Goal: Entertainment & Leisure: Consume media (video, audio)

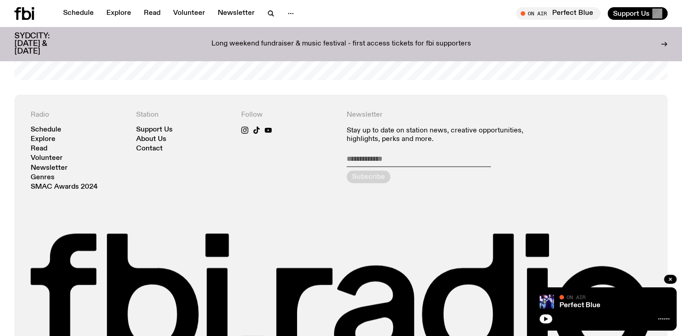
scroll to position [1894, 0]
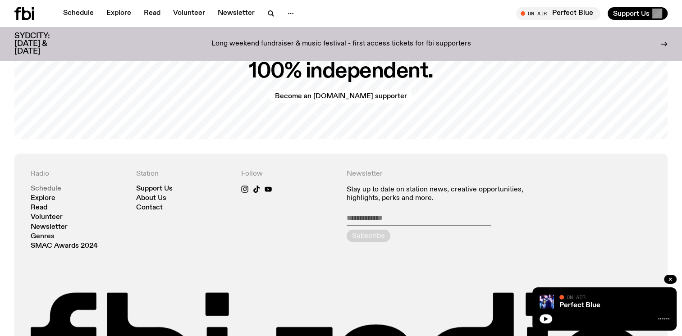
click at [47, 186] on link "Schedule" at bounding box center [46, 189] width 31 height 7
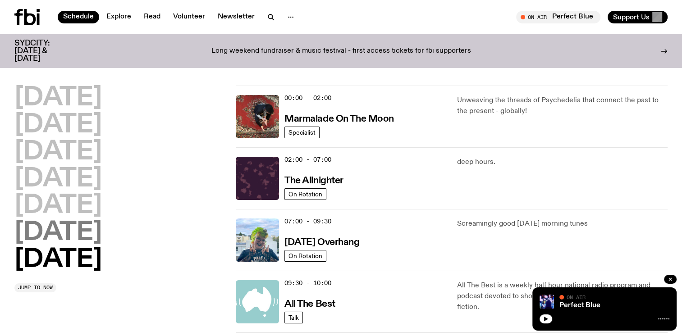
click at [74, 227] on h2 "[DATE]" at bounding box center [57, 232] width 87 height 25
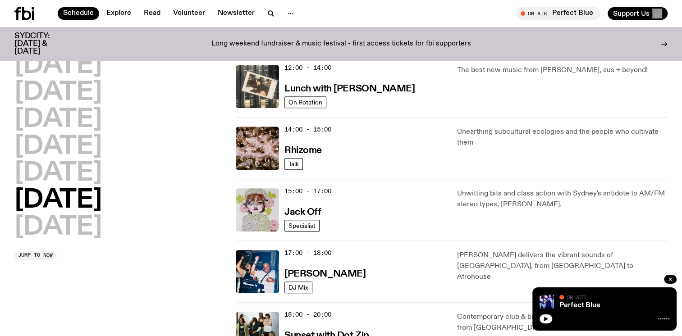
scroll to position [386, 0]
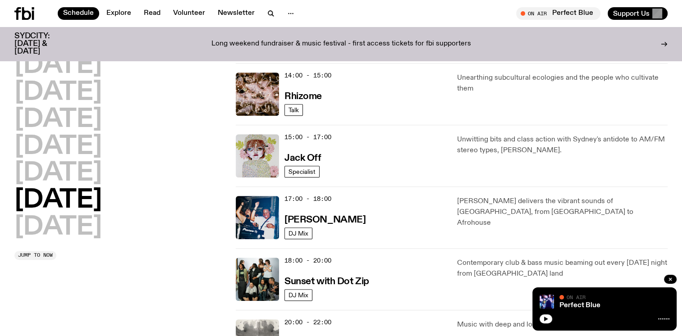
click at [299, 164] on div "15:00 - 17:00 Jack Off" at bounding box center [365, 155] width 162 height 43
click at [300, 159] on h3 "Jack Off" at bounding box center [302, 158] width 36 height 9
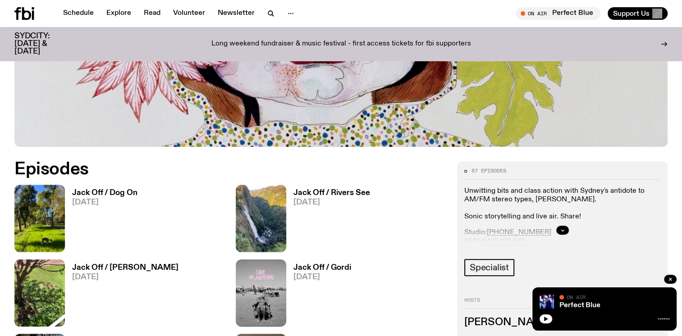
scroll to position [402, 0]
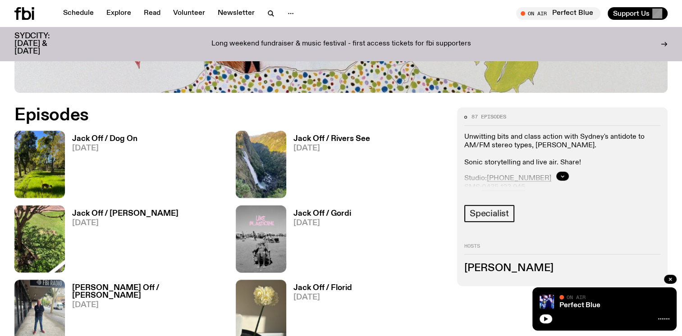
click at [98, 137] on h3 "Jack Off / Dog On" at bounding box center [104, 139] width 65 height 8
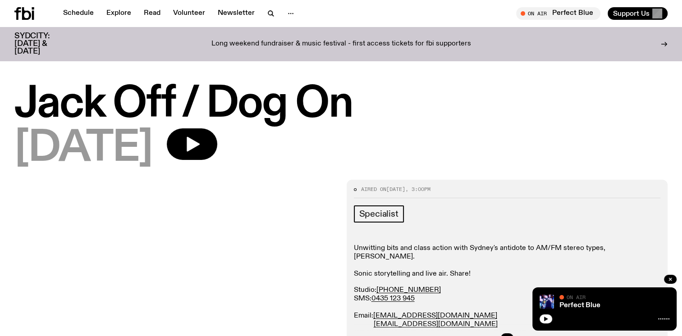
scroll to position [45, 0]
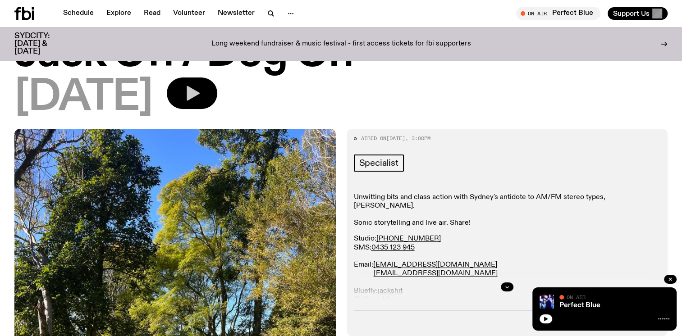
click at [200, 93] on icon "button" at bounding box center [192, 93] width 13 height 15
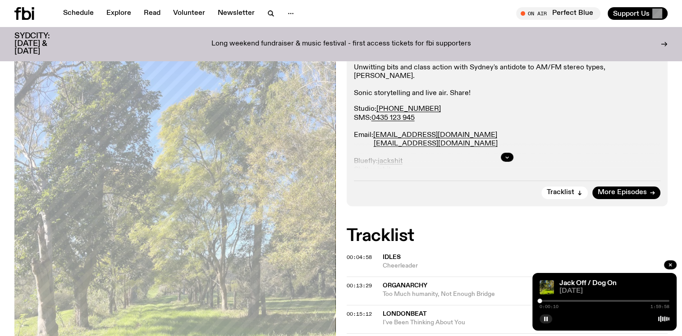
scroll to position [174, 0]
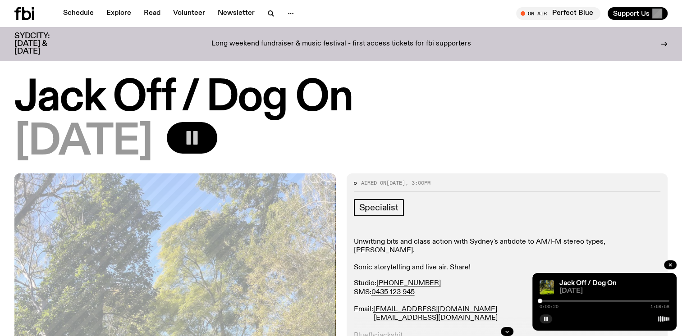
scroll to position [0, 0]
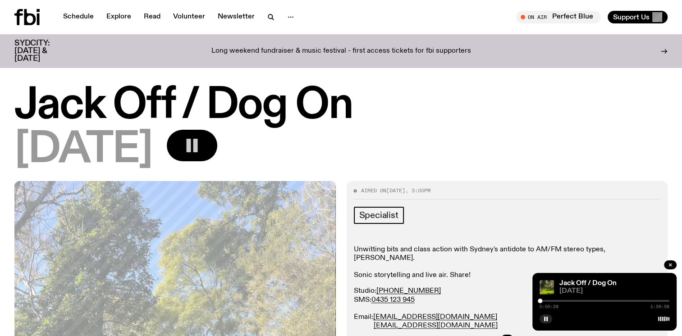
click at [544, 300] on div at bounding box center [604, 301] width 130 height 2
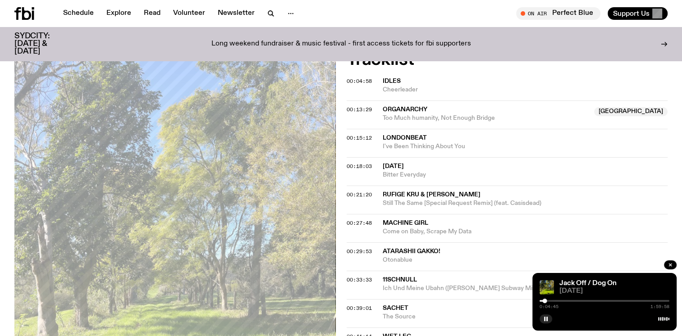
scroll to position [355, 0]
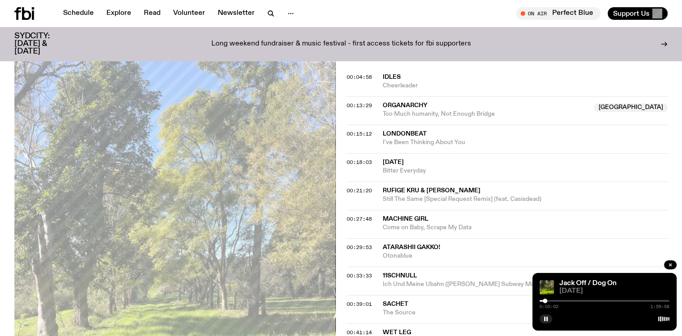
click at [676, 195] on div "Aired on [DATE] 3:00pm Specialist Unwitting bits and class action with [PERSON_…" at bounding box center [341, 317] width 682 height 996
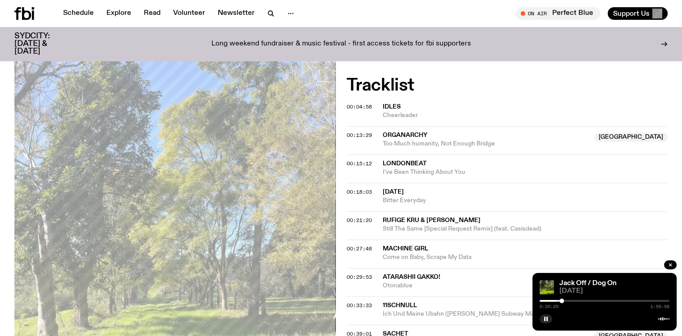
scroll to position [310, 0]
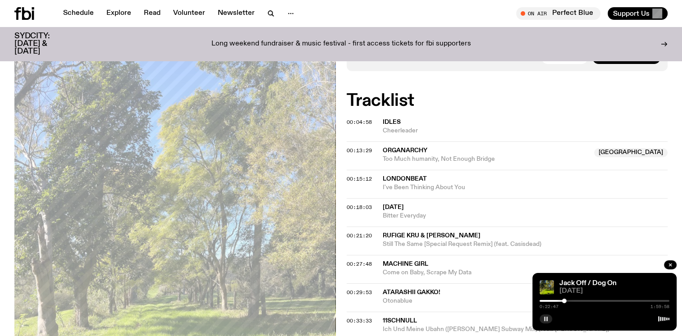
click at [547, 321] on icon "button" at bounding box center [545, 318] width 5 height 5
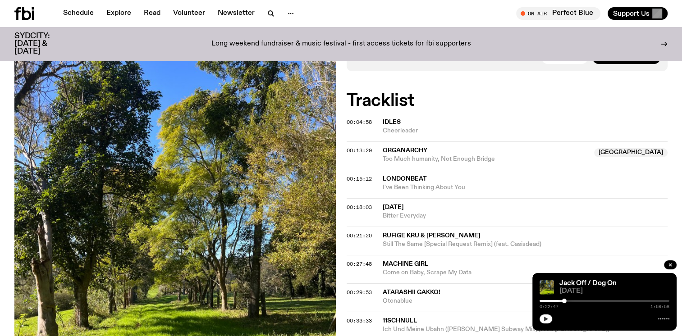
click at [543, 320] on icon "button" at bounding box center [545, 318] width 5 height 5
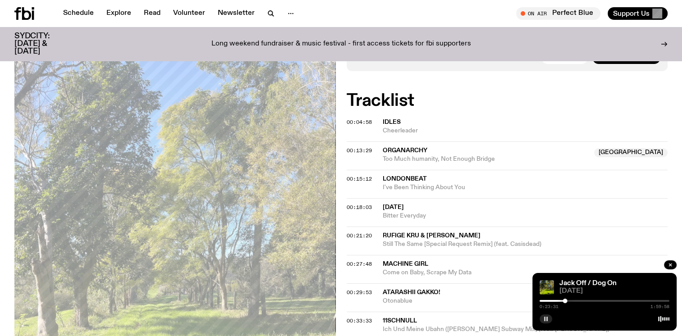
click at [542, 320] on button "button" at bounding box center [545, 318] width 13 height 9
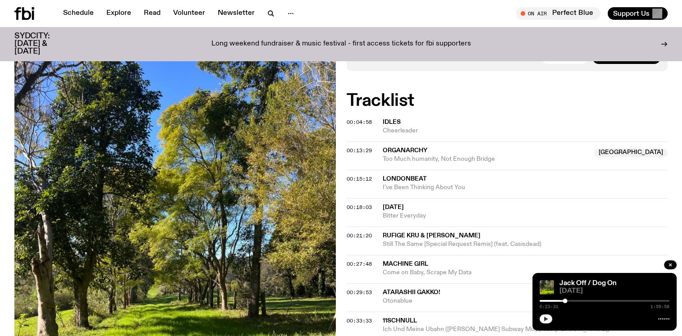
click at [549, 318] on button "button" at bounding box center [545, 318] width 13 height 9
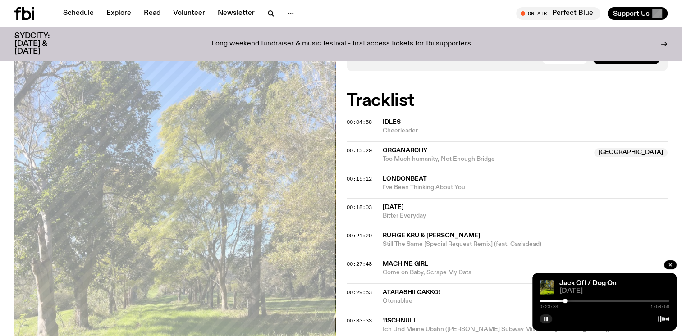
click at [569, 300] on div at bounding box center [604, 301] width 130 height 2
click at [576, 300] on div at bounding box center [604, 301] width 130 height 2
click at [665, 203] on span "[DATE]" at bounding box center [524, 207] width 285 height 9
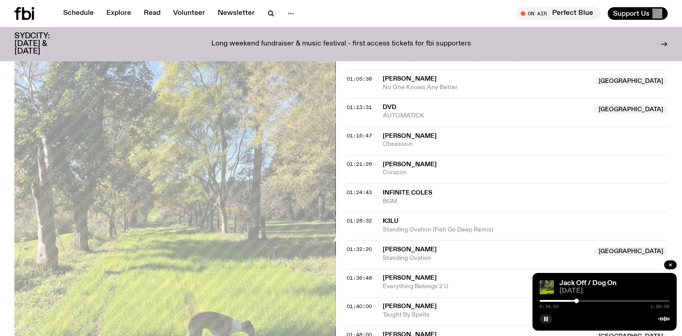
scroll to position [760, 0]
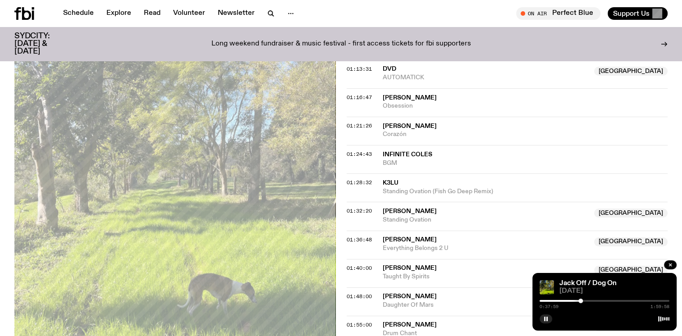
click at [580, 300] on div at bounding box center [580, 301] width 5 height 5
drag, startPoint x: 580, startPoint y: 300, endPoint x: 587, endPoint y: 300, distance: 6.8
click at [587, 300] on div at bounding box center [587, 301] width 5 height 5
drag, startPoint x: 587, startPoint y: 300, endPoint x: 591, endPoint y: 301, distance: 4.5
click at [591, 301] on div at bounding box center [591, 301] width 5 height 5
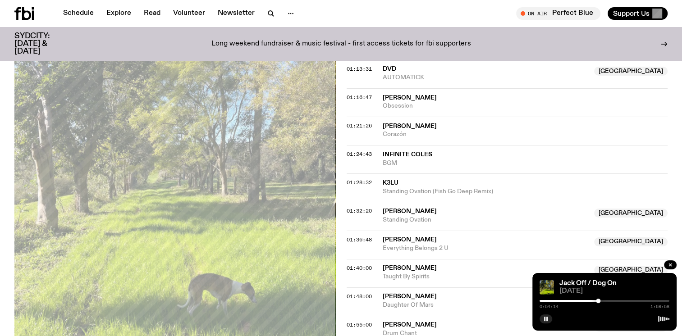
drag, startPoint x: 591, startPoint y: 301, endPoint x: 598, endPoint y: 302, distance: 6.4
click at [598, 302] on div at bounding box center [597, 301] width 5 height 5
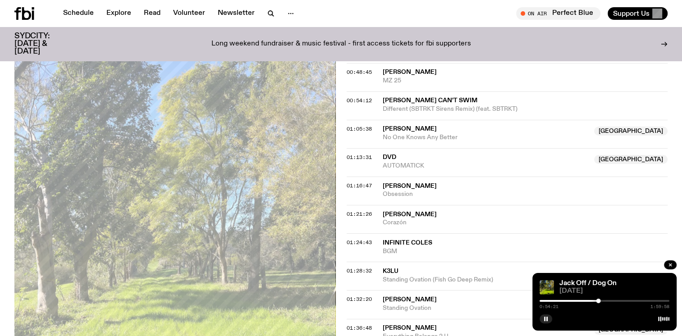
scroll to position [715, 0]
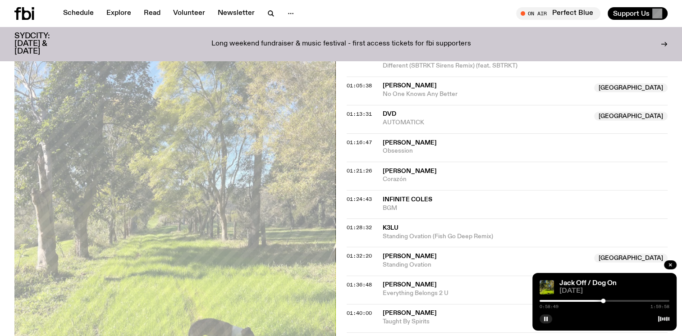
click at [603, 300] on div at bounding box center [602, 301] width 5 height 5
click at [602, 300] on div at bounding box center [602, 301] width 5 height 5
click at [604, 300] on div at bounding box center [603, 301] width 5 height 5
click at [604, 301] on div at bounding box center [604, 301] width 5 height 5
click at [605, 301] on div at bounding box center [604, 301] width 5 height 5
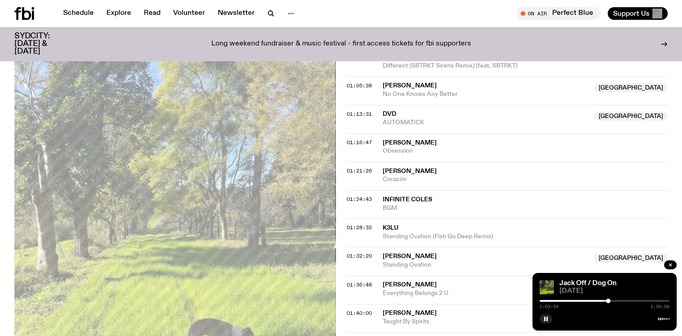
click at [608, 300] on div at bounding box center [607, 301] width 5 height 5
click at [610, 301] on div at bounding box center [609, 301] width 5 height 5
click at [614, 301] on div at bounding box center [614, 301] width 5 height 5
click at [616, 300] on div at bounding box center [616, 301] width 5 height 5
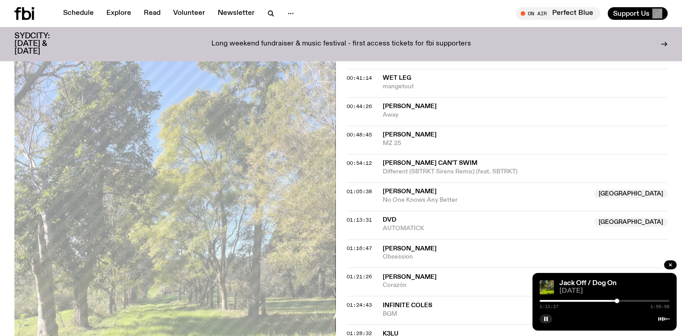
scroll to position [625, 0]
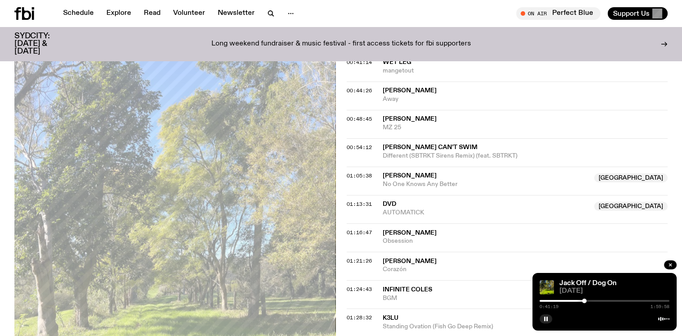
drag, startPoint x: 615, startPoint y: 300, endPoint x: 584, endPoint y: 304, distance: 31.8
click at [584, 304] on div "0:41:19 1:59:58" at bounding box center [604, 303] width 130 height 11
click at [580, 302] on div at bounding box center [580, 301] width 5 height 5
click at [582, 303] on div at bounding box center [582, 301] width 5 height 5
click at [582, 302] on div at bounding box center [582, 301] width 5 height 5
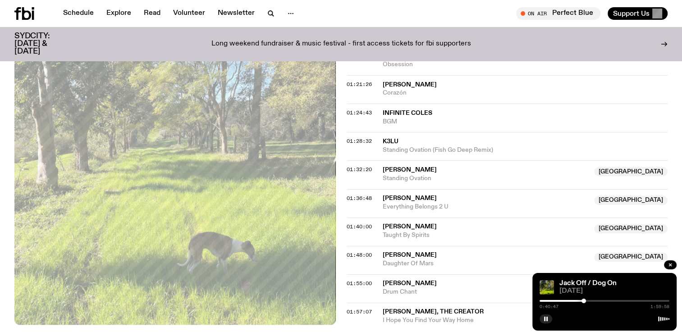
scroll to position [872, 0]
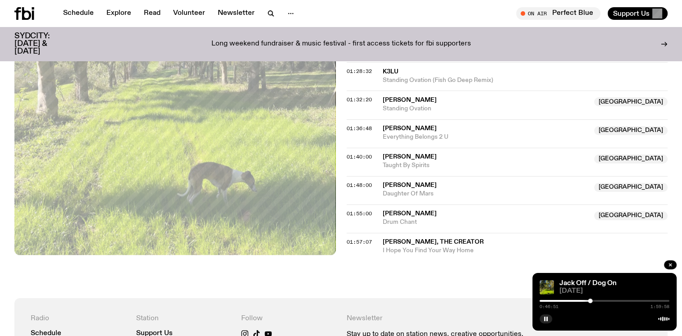
click at [636, 299] on div "0:46:51 1:59:58" at bounding box center [604, 303] width 130 height 11
click at [640, 299] on div "0:46:52 1:59:58" at bounding box center [604, 303] width 130 height 11
click at [638, 300] on div "0:46:53 1:59:58" at bounding box center [604, 303] width 130 height 11
click at [638, 301] on div at bounding box center [604, 301] width 130 height 2
click at [647, 300] on div at bounding box center [604, 301] width 130 height 2
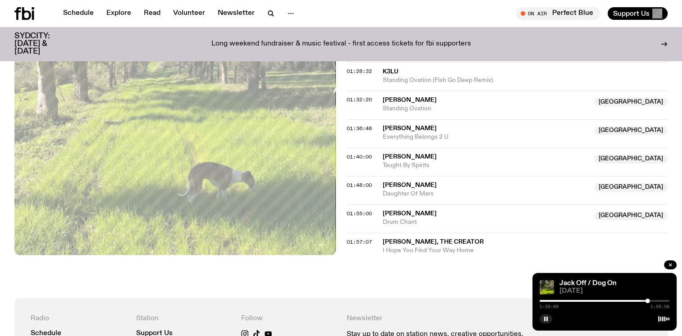
click at [661, 300] on div at bounding box center [604, 301] width 130 height 2
click at [659, 300] on div at bounding box center [659, 301] width 5 height 5
click at [663, 300] on div at bounding box center [604, 301] width 130 height 2
click at [614, 300] on div at bounding box center [602, 301] width 130 height 2
click at [619, 301] on div at bounding box center [604, 301] width 130 height 2
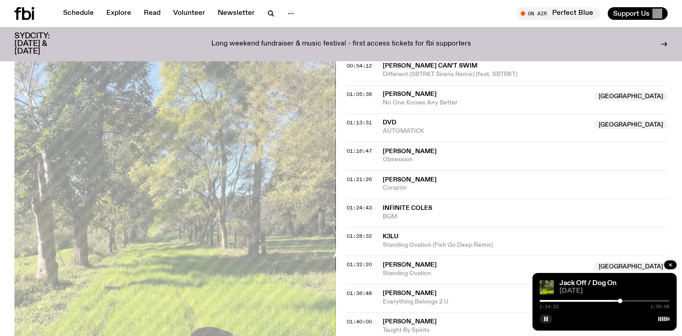
scroll to position [691, 0]
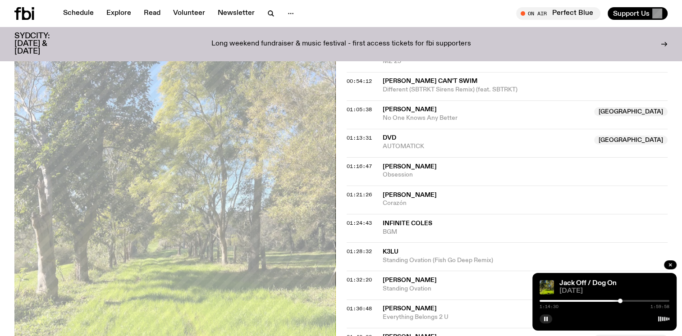
click at [601, 302] on div "1:14:30 1:59:58" at bounding box center [604, 303] width 130 height 11
click at [600, 300] on div at bounding box center [555, 301] width 130 height 2
click at [604, 300] on div at bounding box center [604, 301] width 130 height 2
click at [607, 300] on div at bounding box center [604, 301] width 130 height 2
